Goal: Find contact information: Find contact information

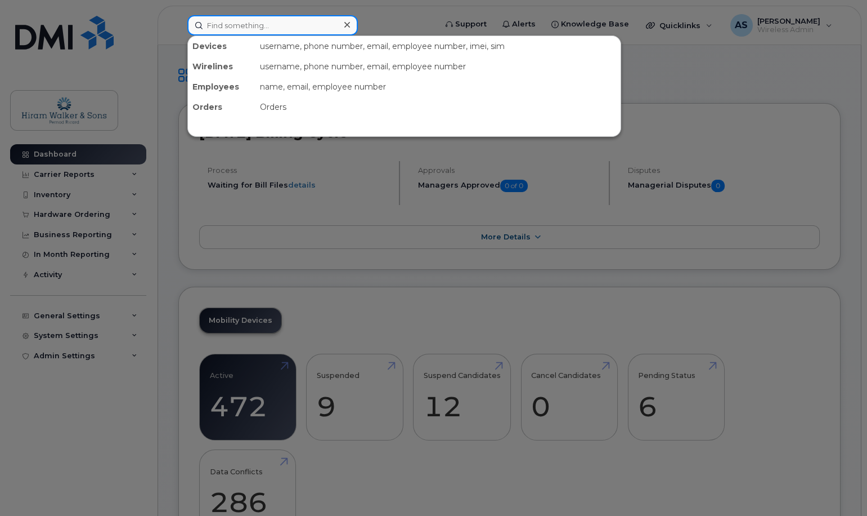
click at [260, 23] on input at bounding box center [272, 25] width 171 height 20
paste input "[PERSON_NAME]"
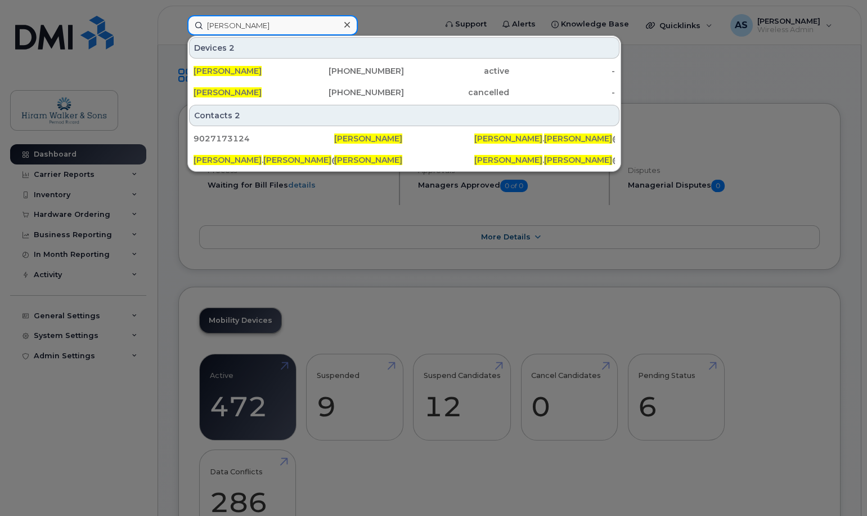
type input "[PERSON_NAME]"
click at [366, 75] on div "902-717-3124" at bounding box center [351, 70] width 105 height 11
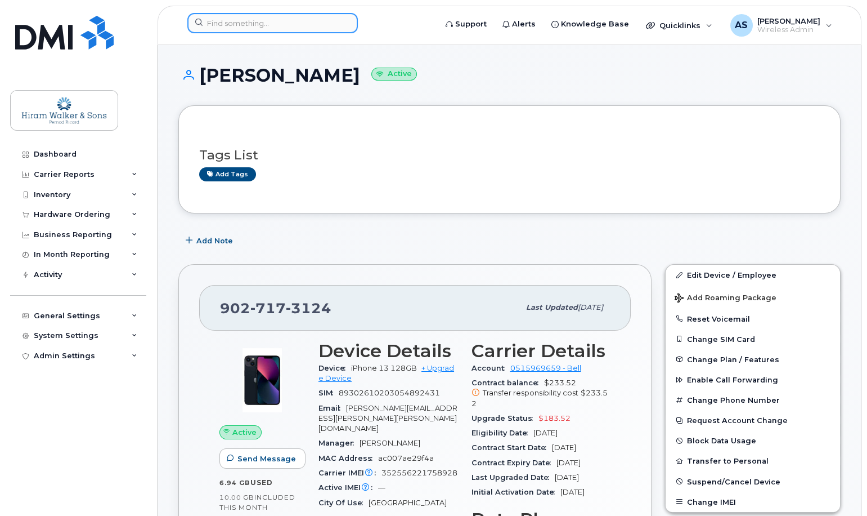
click at [235, 24] on input at bounding box center [272, 23] width 171 height 20
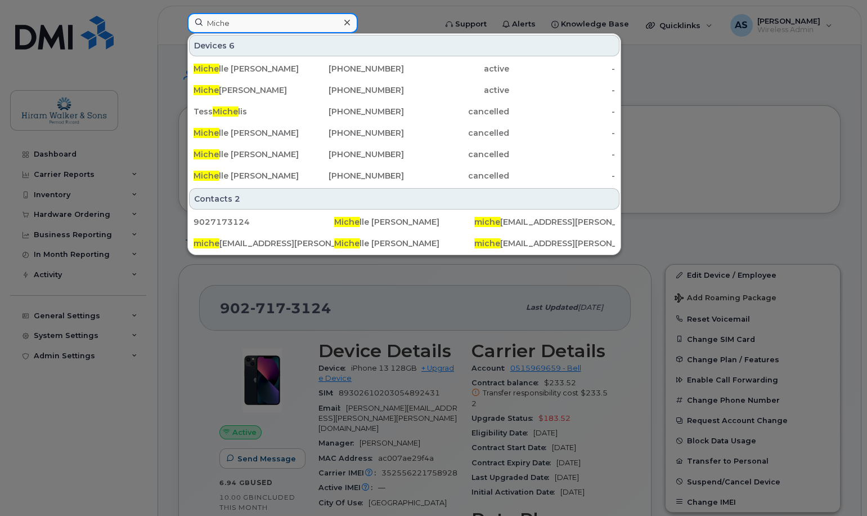
type input "Miche"
click at [404, 182] on div "902-456-6935" at bounding box center [456, 175] width 105 height 20
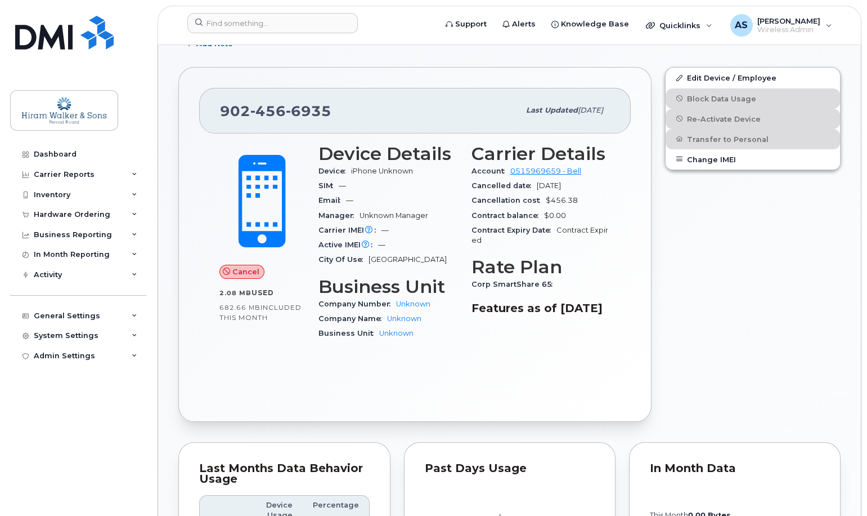
scroll to position [204, 0]
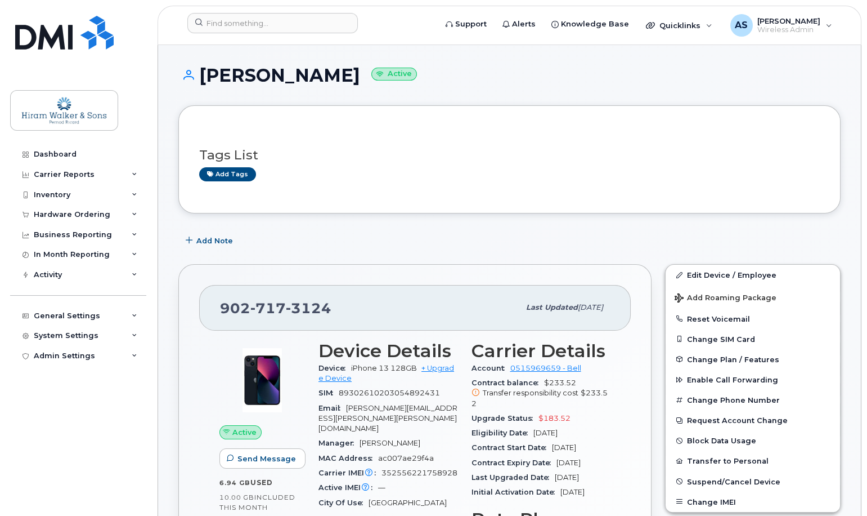
scroll to position [153, 0]
